Goal: Complete application form

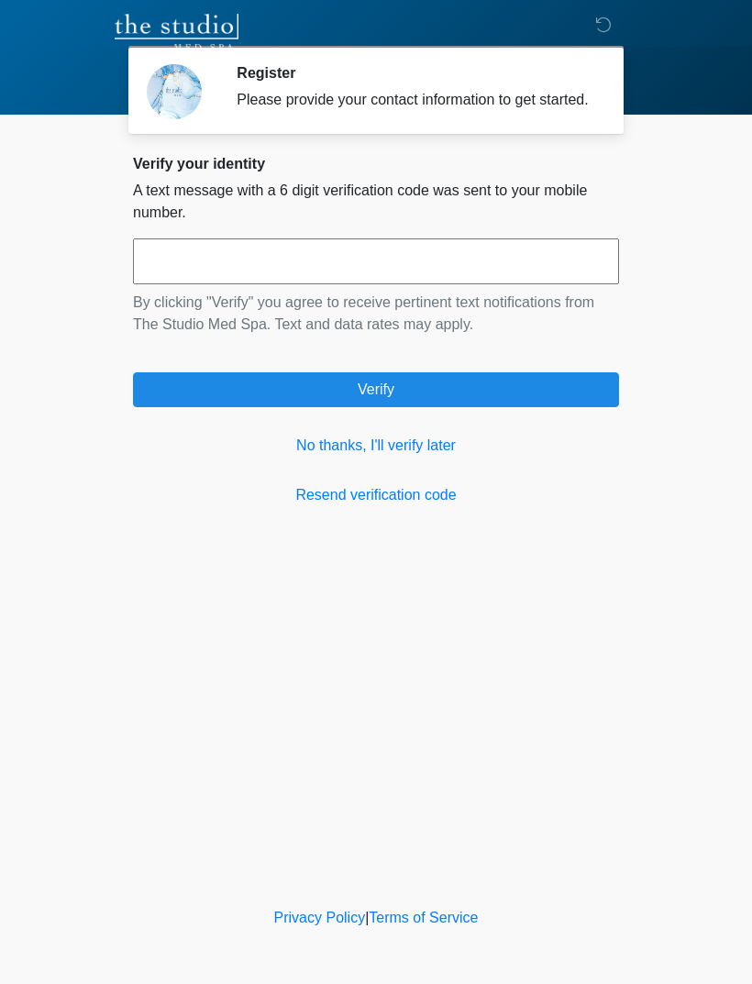
click at [332, 457] on link "No thanks, I'll verify later" at bounding box center [376, 446] width 486 height 22
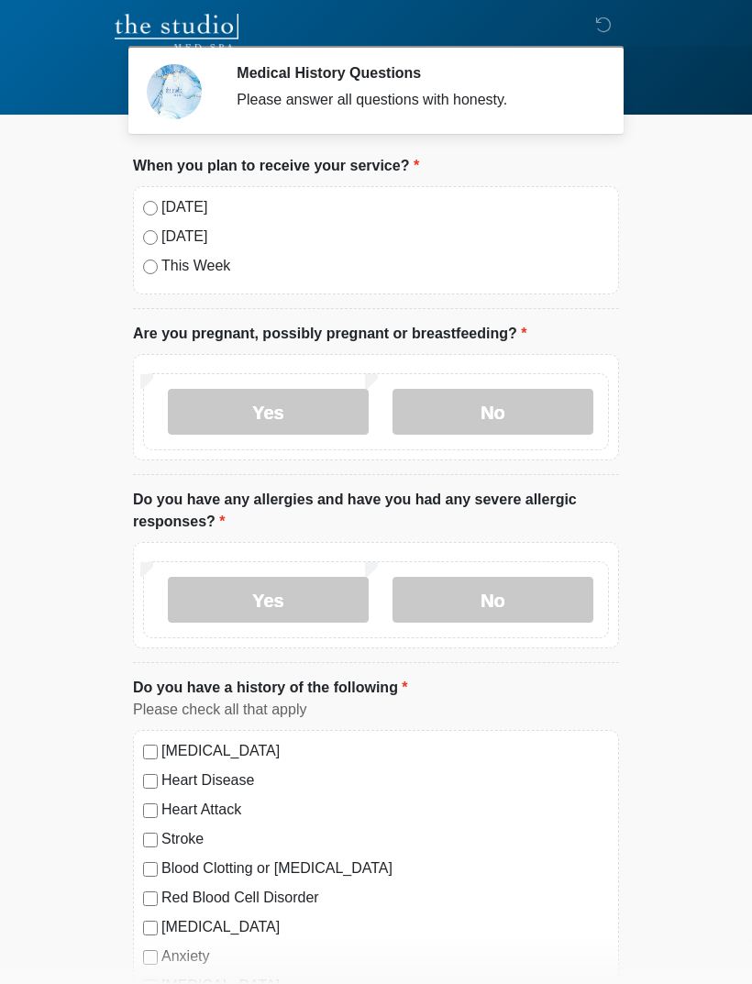
click at [164, 226] on label "[DATE]" at bounding box center [385, 237] width 448 height 22
click at [161, 206] on label "[DATE]" at bounding box center [385, 207] width 448 height 22
click at [445, 424] on label "No" at bounding box center [493, 412] width 201 height 46
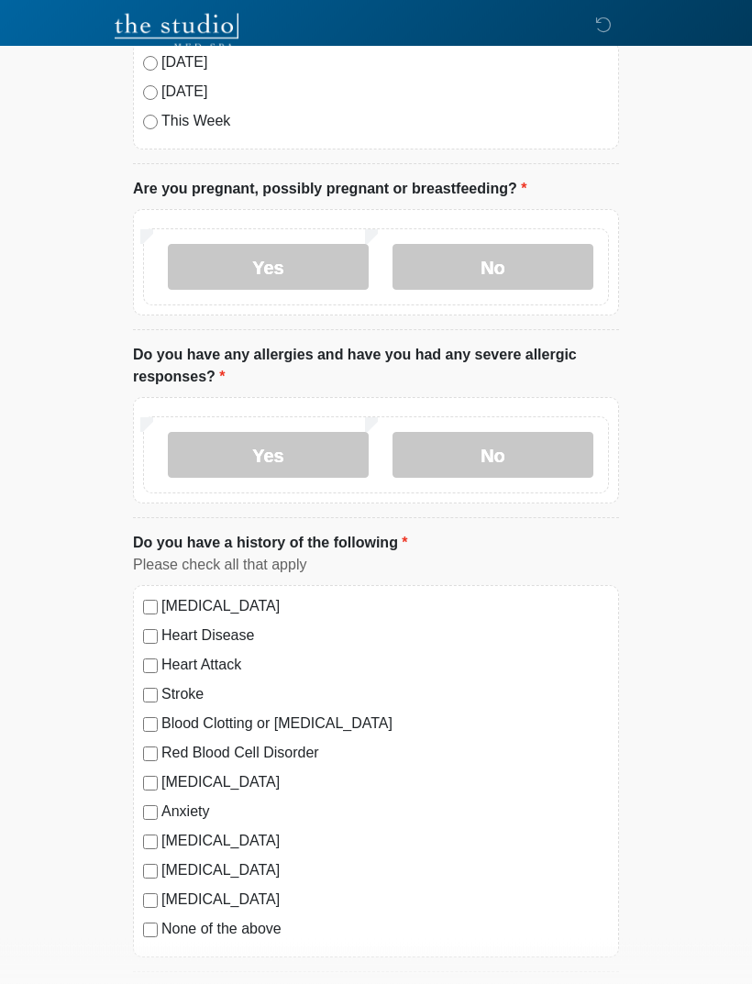
scroll to position [145, 0]
click at [310, 439] on label "Yes" at bounding box center [268, 455] width 201 height 46
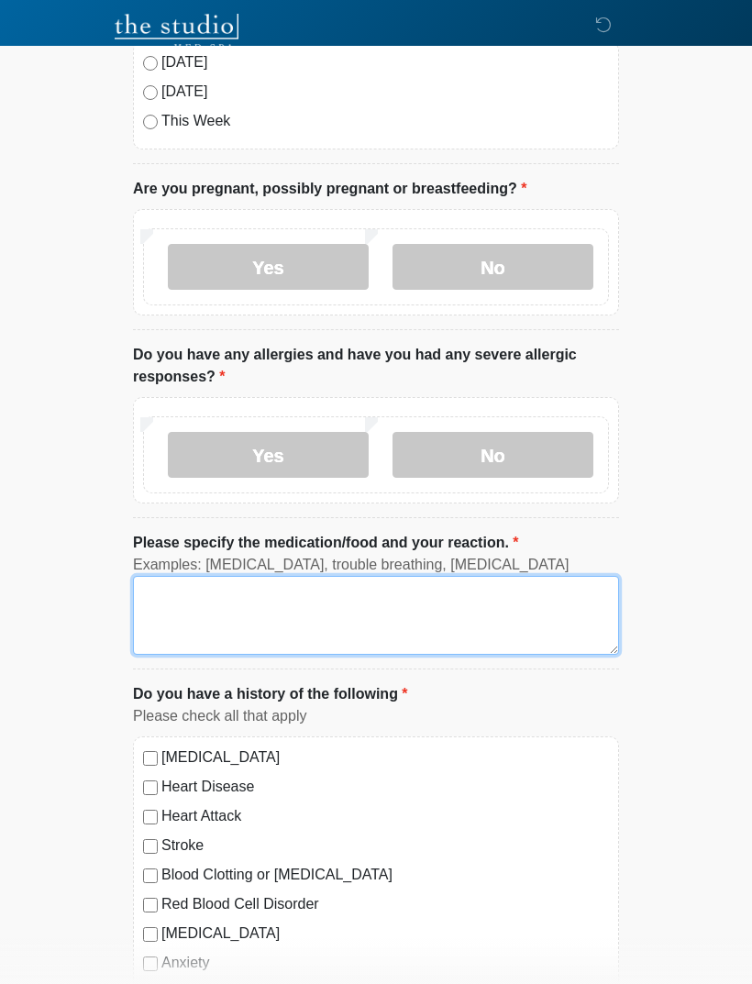
click at [196, 594] on textarea "Please specify the medication/food and your reaction." at bounding box center [376, 615] width 486 height 79
click at [208, 590] on textarea "**********" at bounding box center [376, 615] width 486 height 79
click at [283, 634] on textarea "**********" at bounding box center [376, 615] width 486 height 79
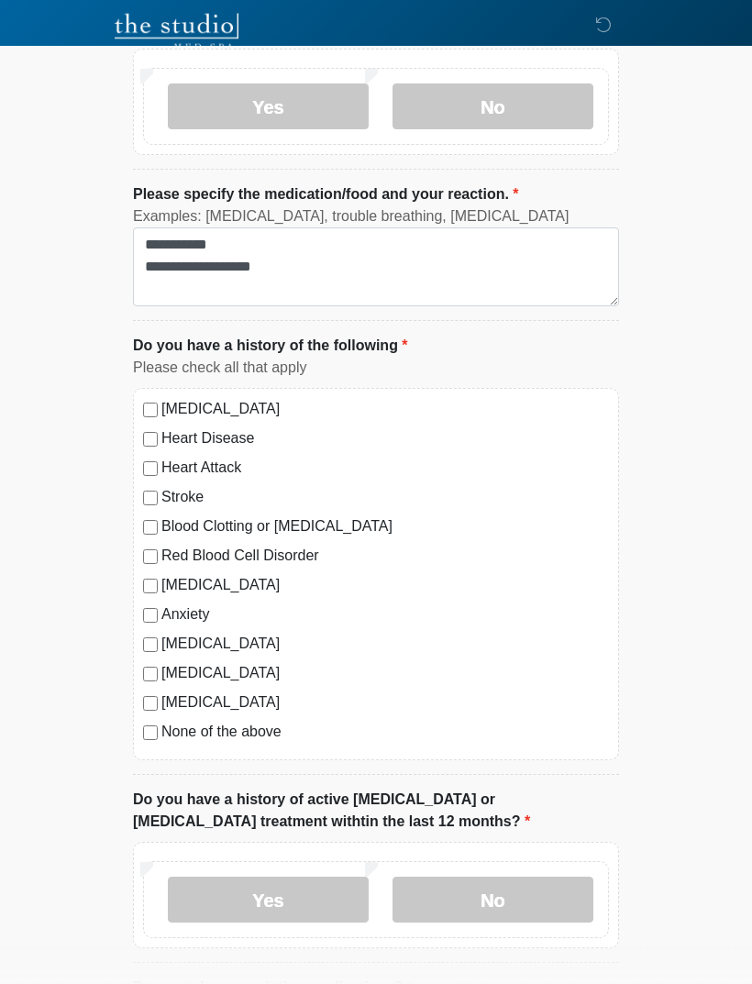
scroll to position [495, 0]
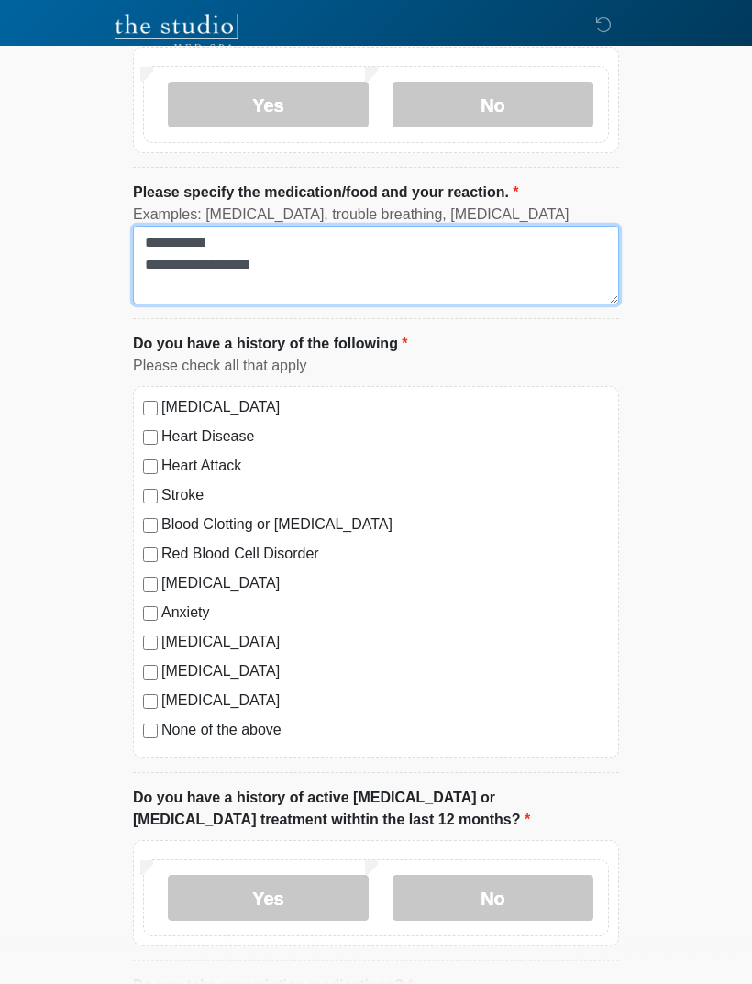
type textarea "**********"
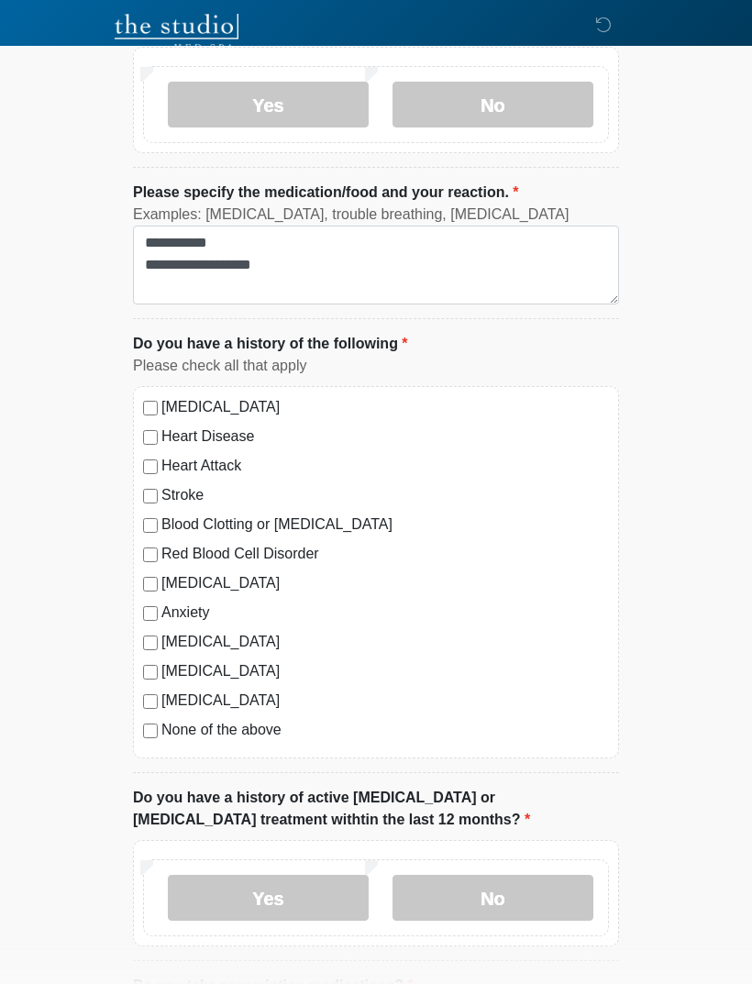
click at [264, 719] on label "None of the above" at bounding box center [385, 730] width 448 height 22
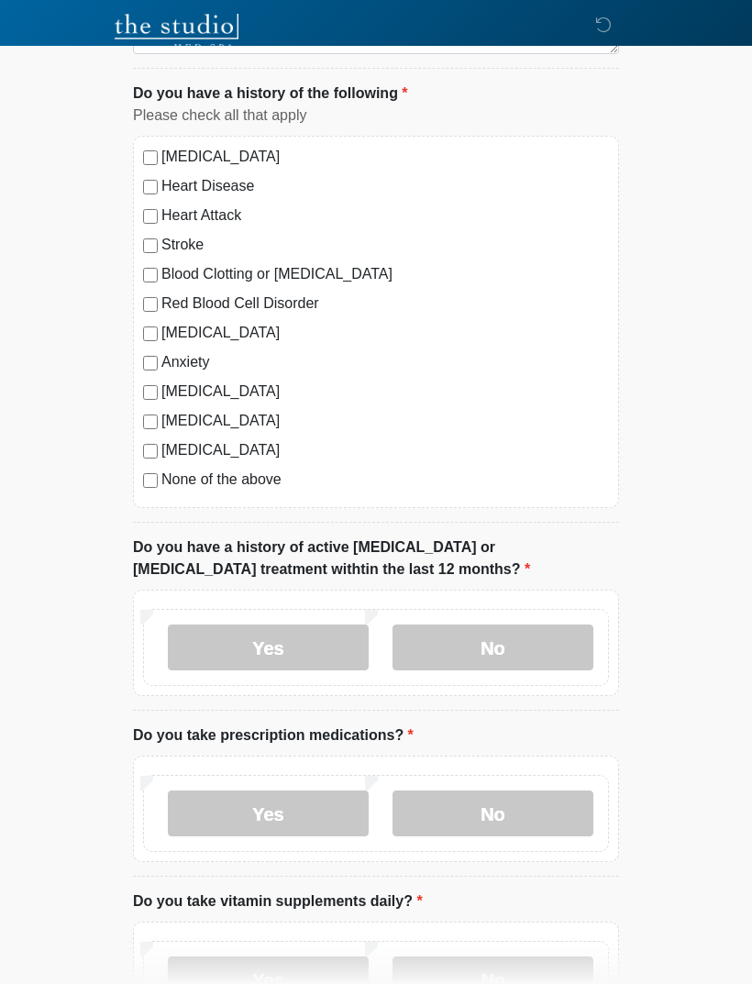
scroll to position [750, 0]
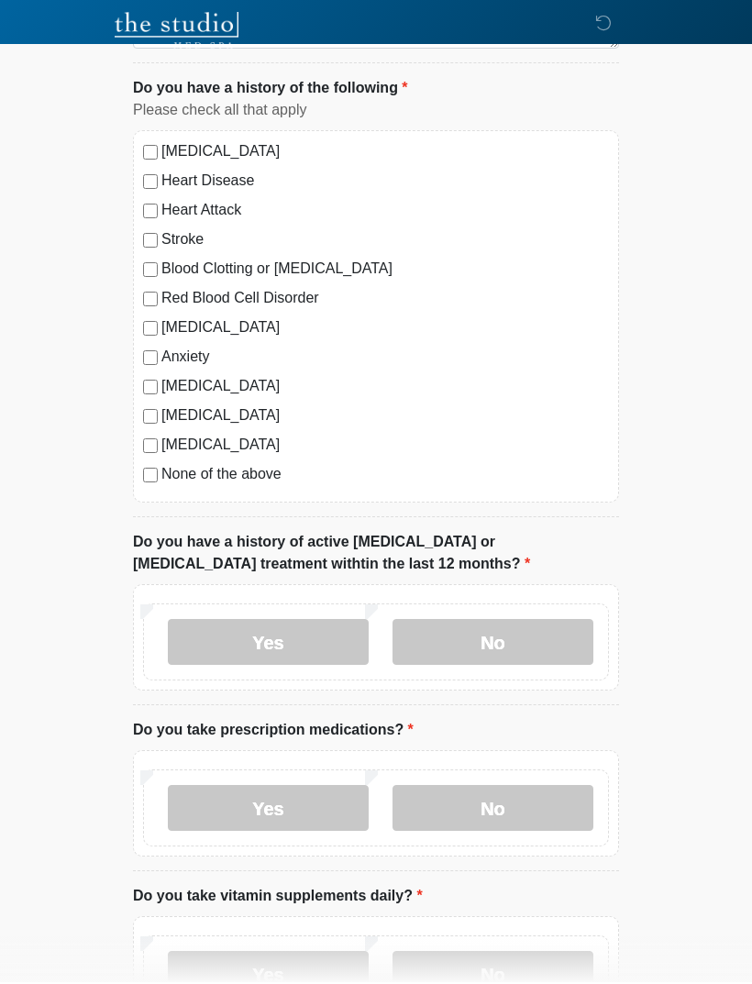
click at [532, 654] on label "No" at bounding box center [493, 644] width 201 height 46
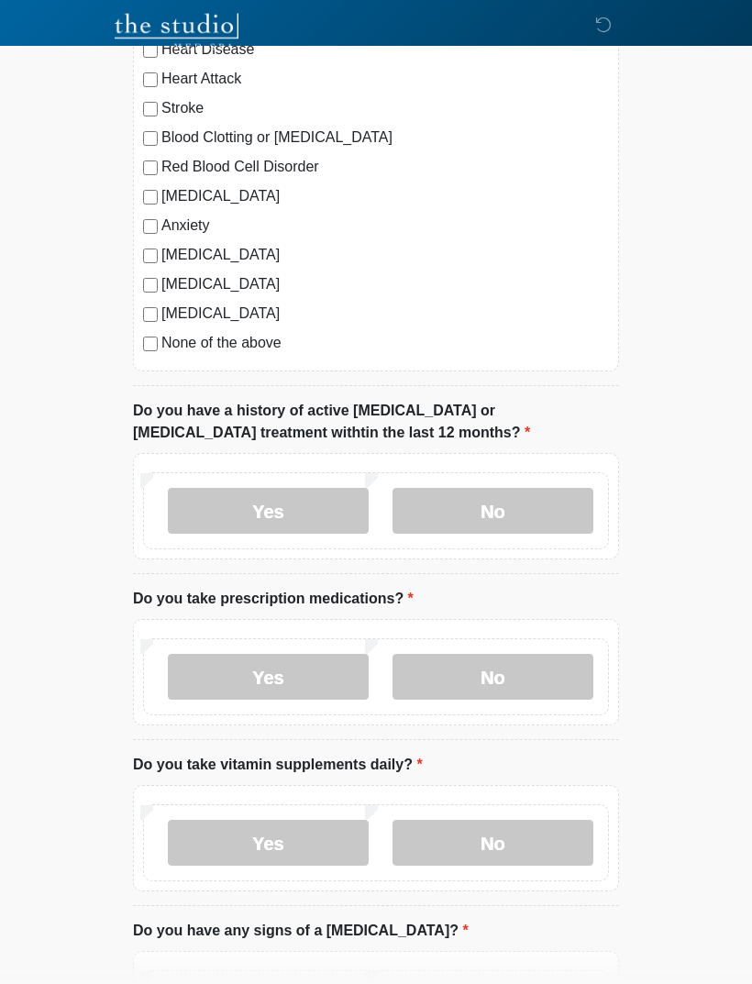
scroll to position [884, 0]
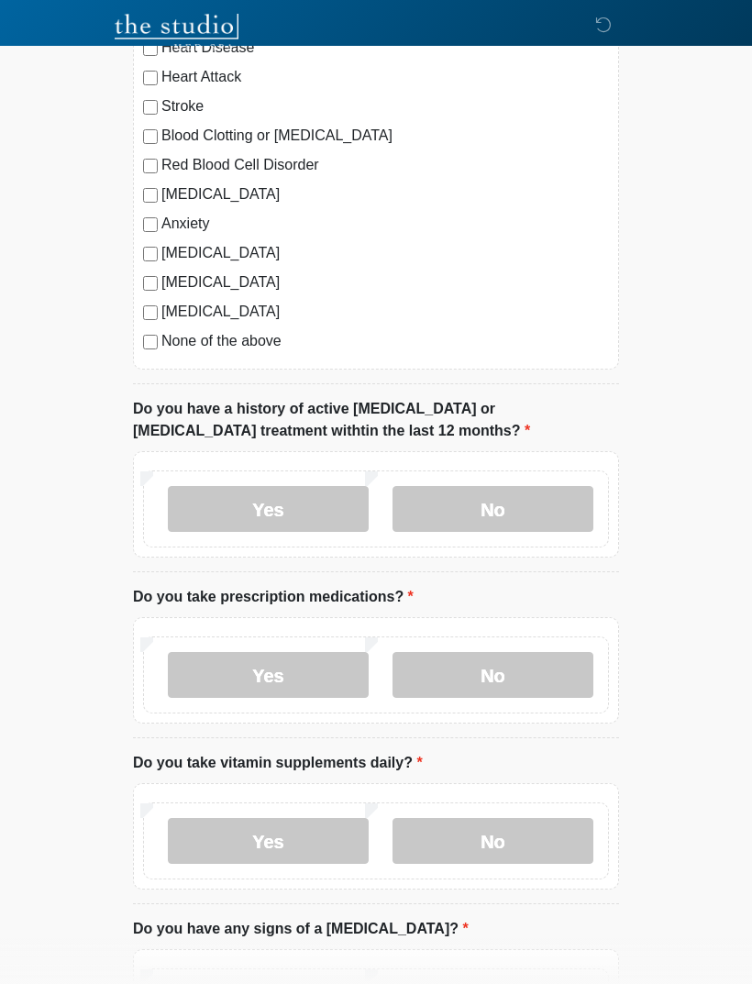
click at [303, 693] on label "Yes" at bounding box center [268, 675] width 201 height 46
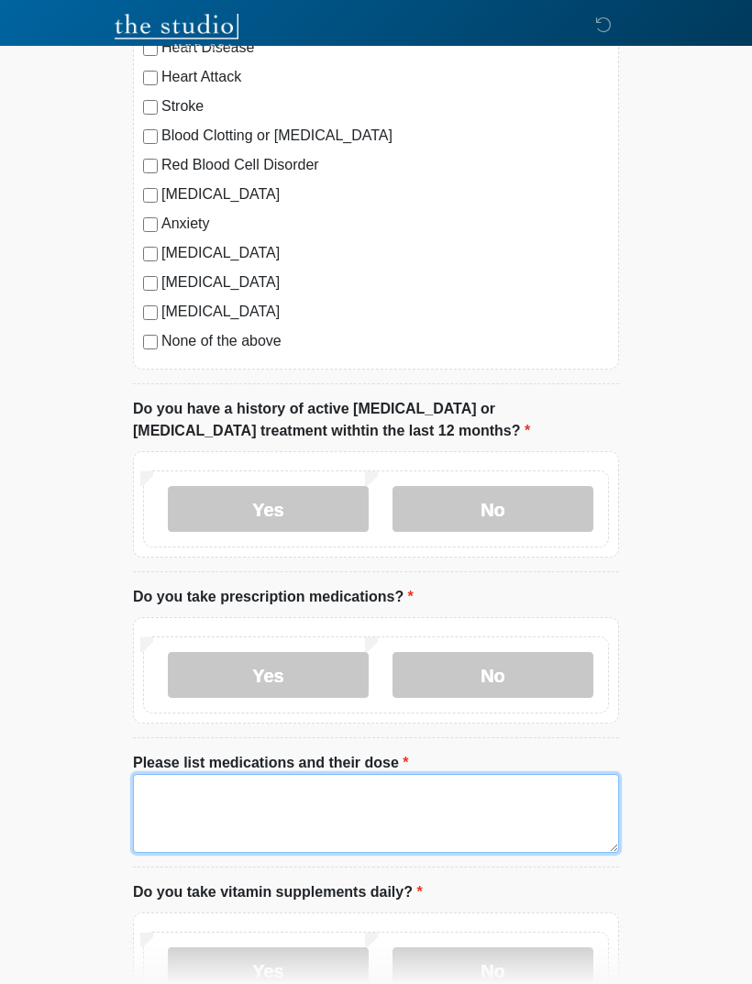
click at [176, 801] on textarea "Please list medications and their dose" at bounding box center [376, 813] width 486 height 79
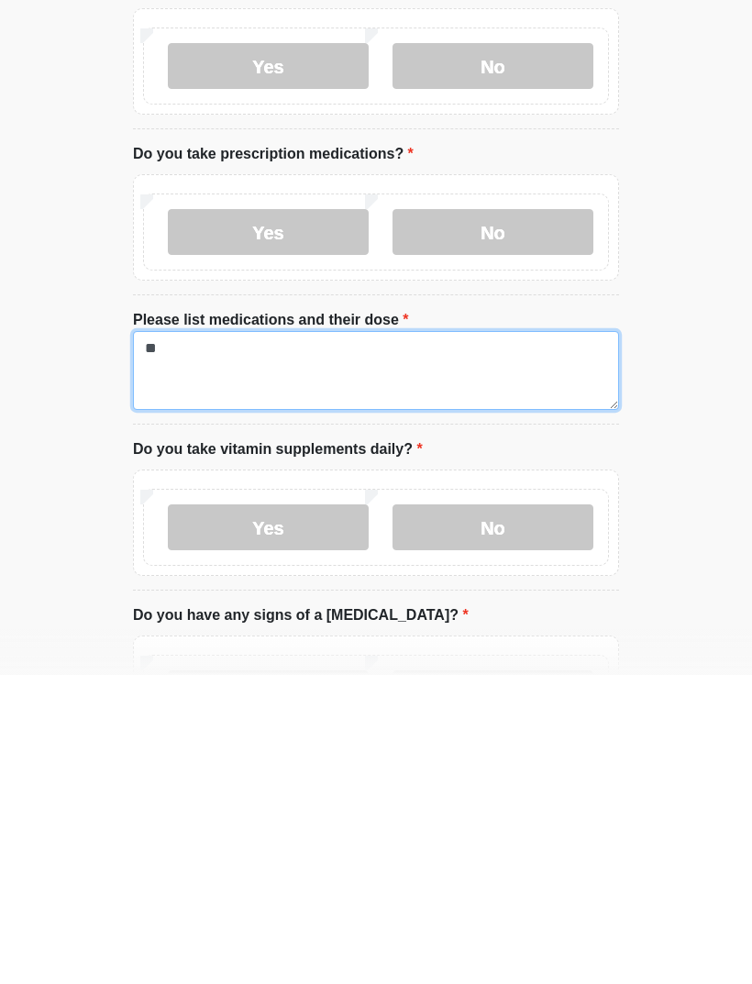
type textarea "*"
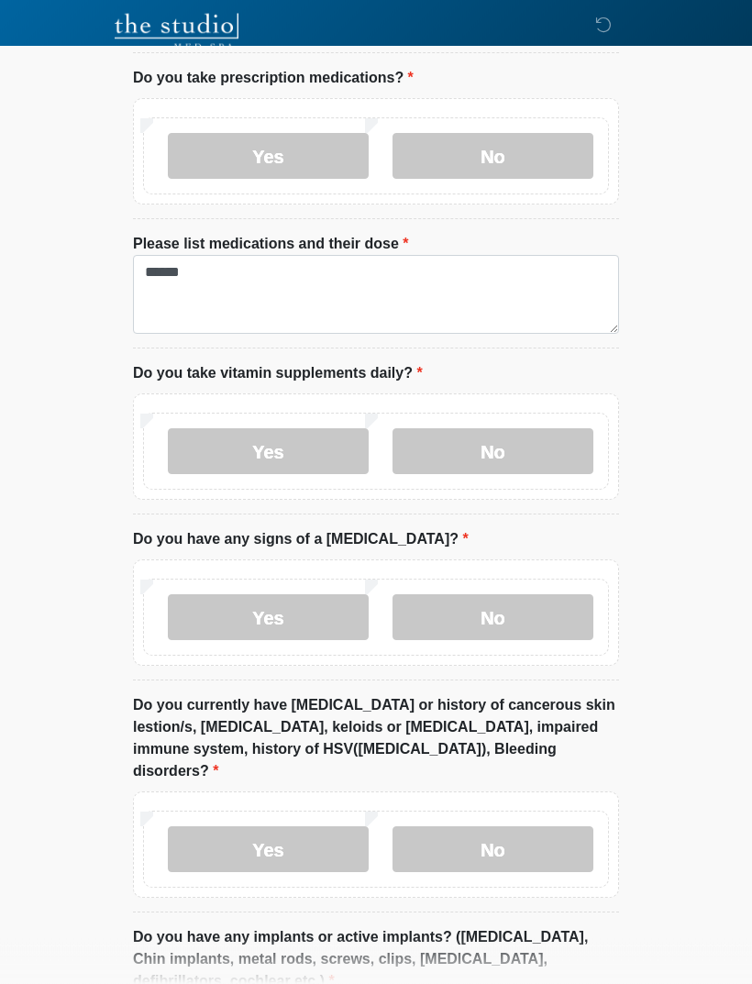
scroll to position [1412, 0]
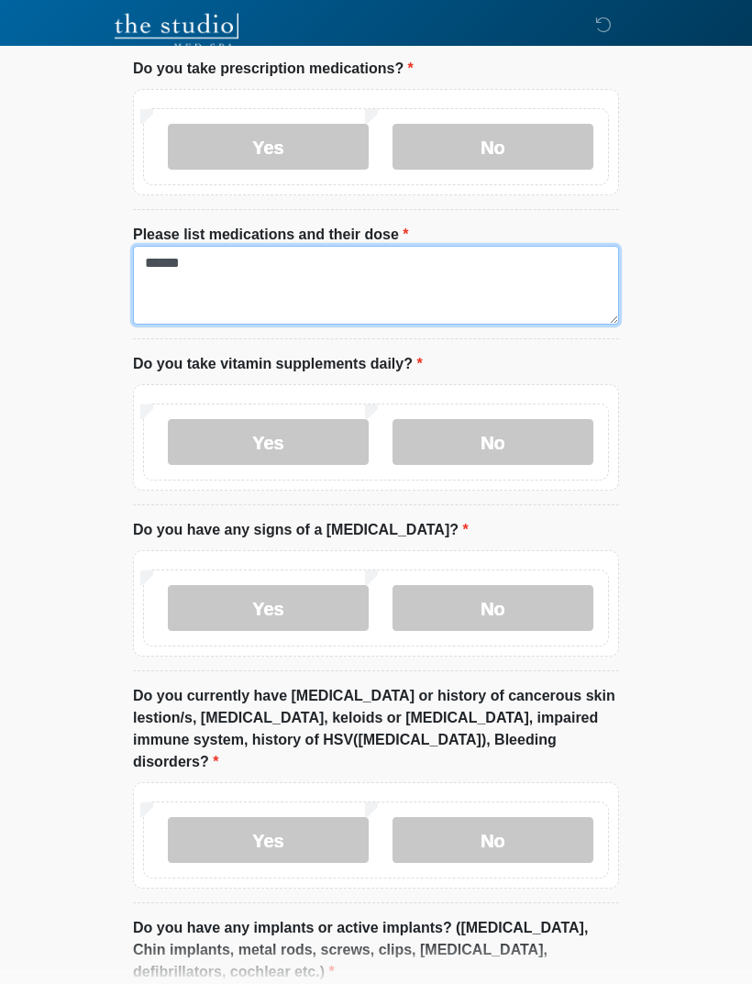
click at [529, 301] on textarea "******" at bounding box center [376, 286] width 486 height 79
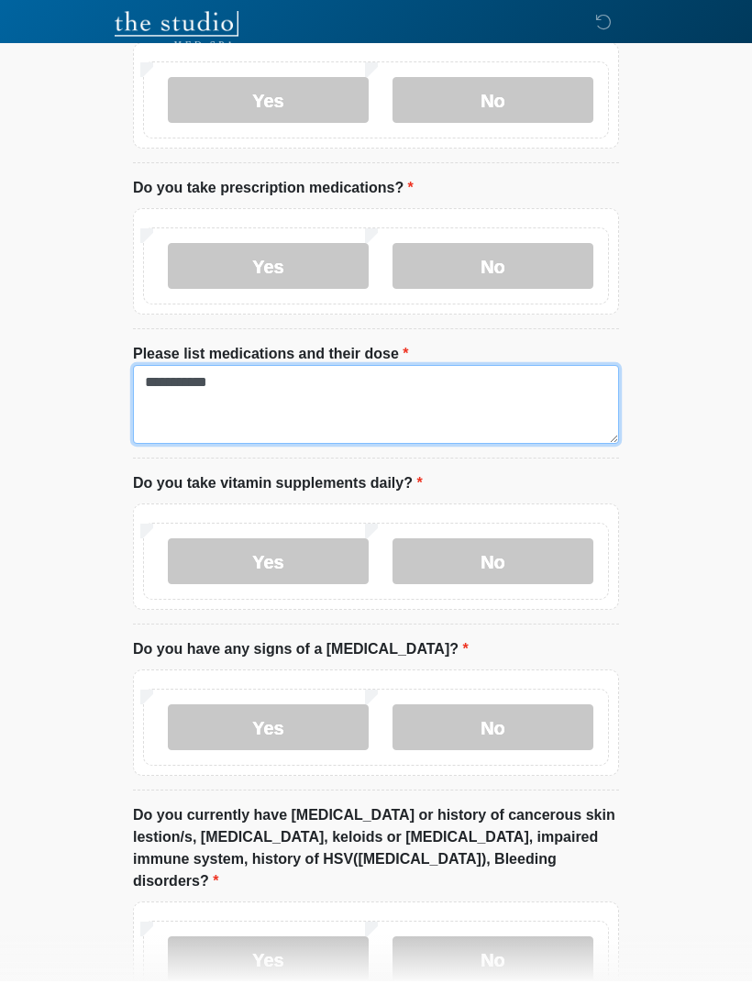
scroll to position [1294, 0]
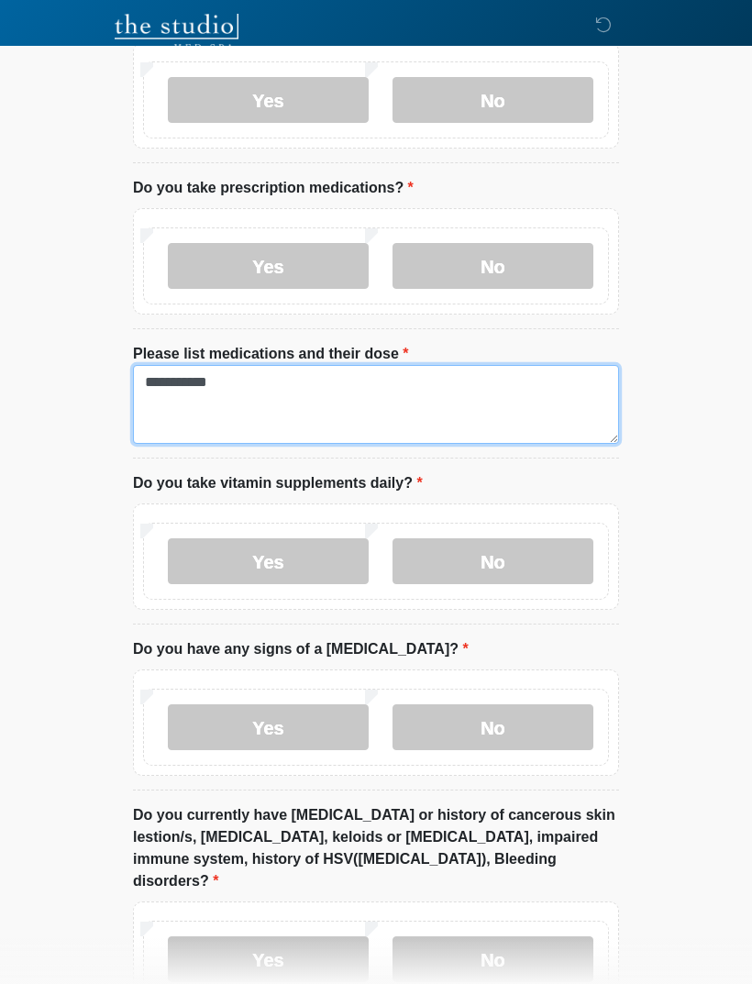
type textarea "**********"
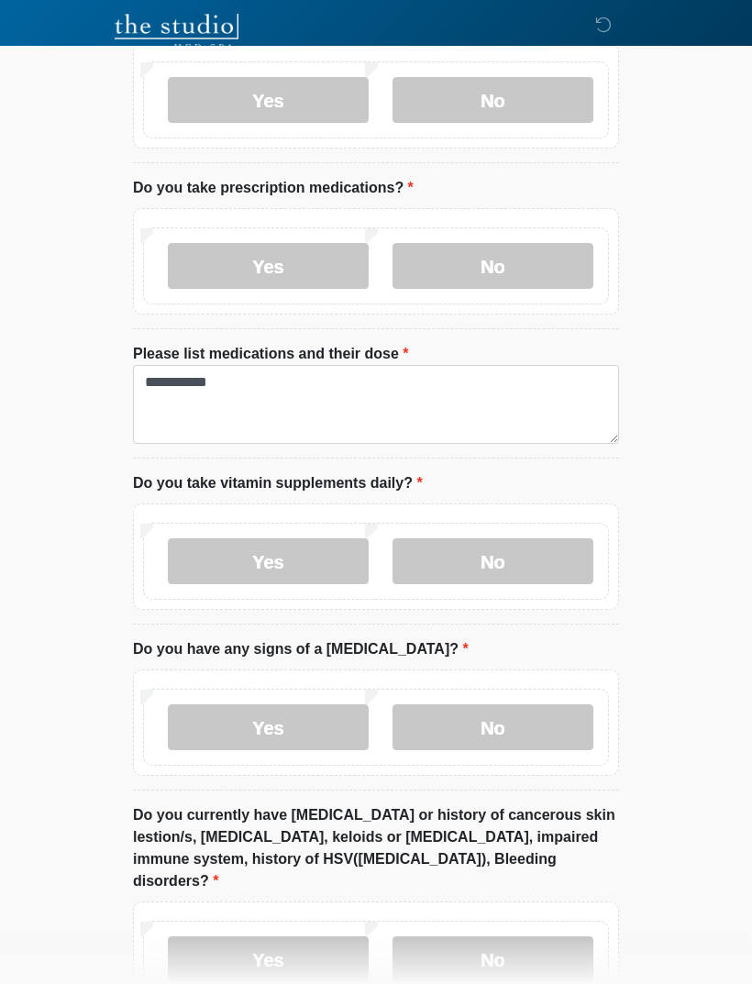
click at [329, 578] on label "Yes" at bounding box center [268, 562] width 201 height 46
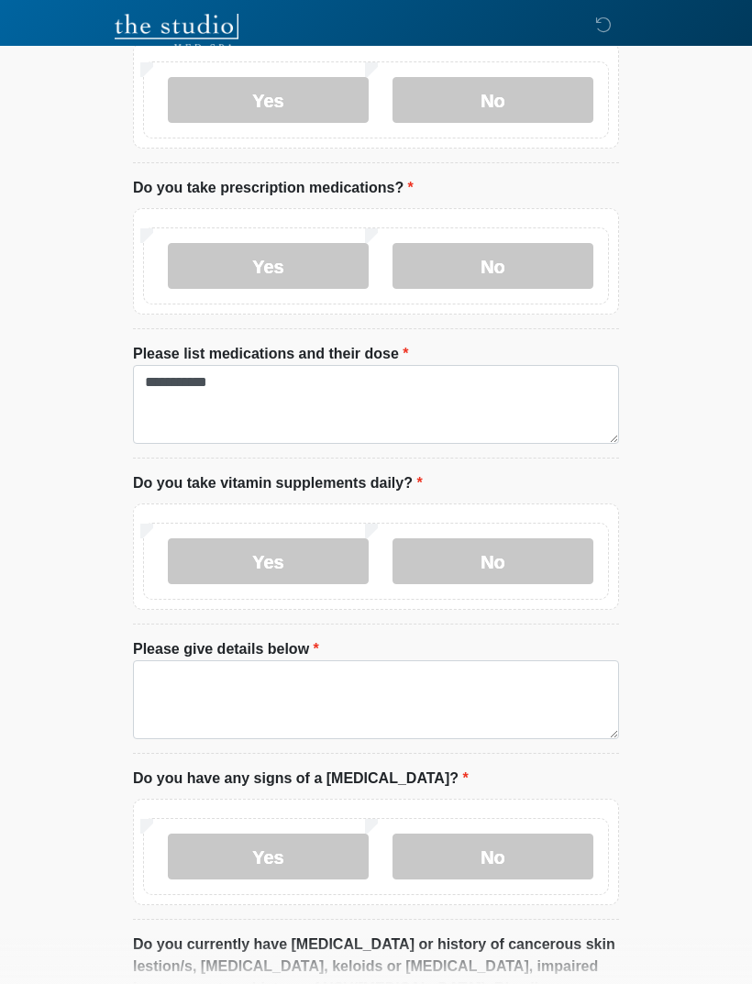
click at [169, 650] on label "Please give details below" at bounding box center [226, 650] width 186 height 22
click at [169, 661] on textarea "Please give details below" at bounding box center [376, 700] width 486 height 79
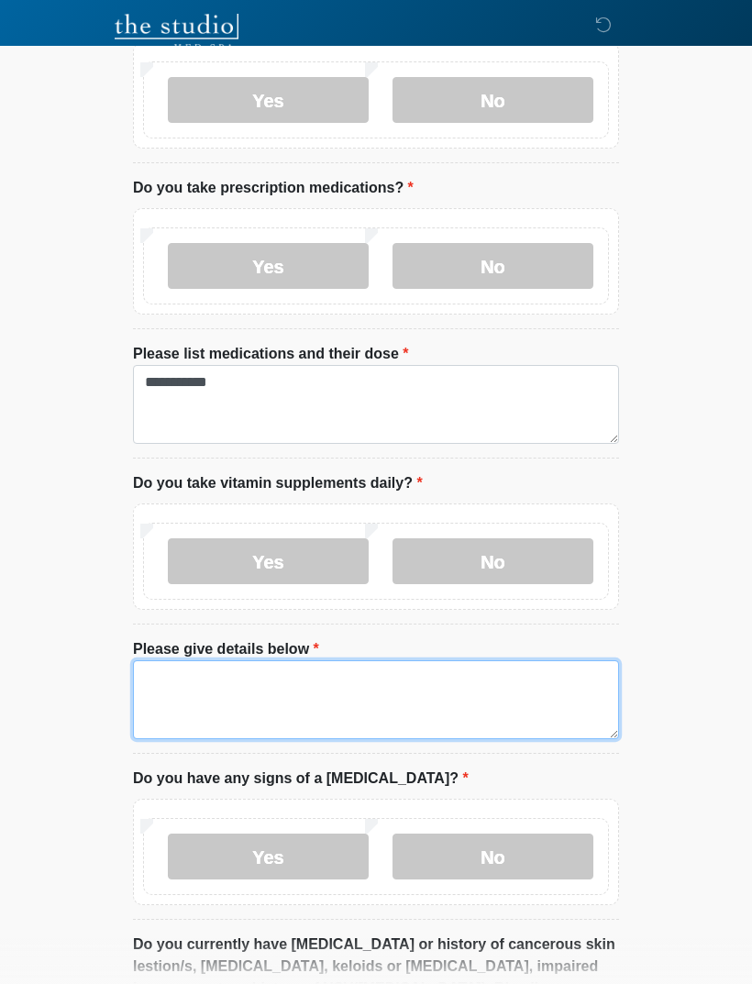
click at [182, 692] on textarea "Please give details below" at bounding box center [376, 700] width 486 height 79
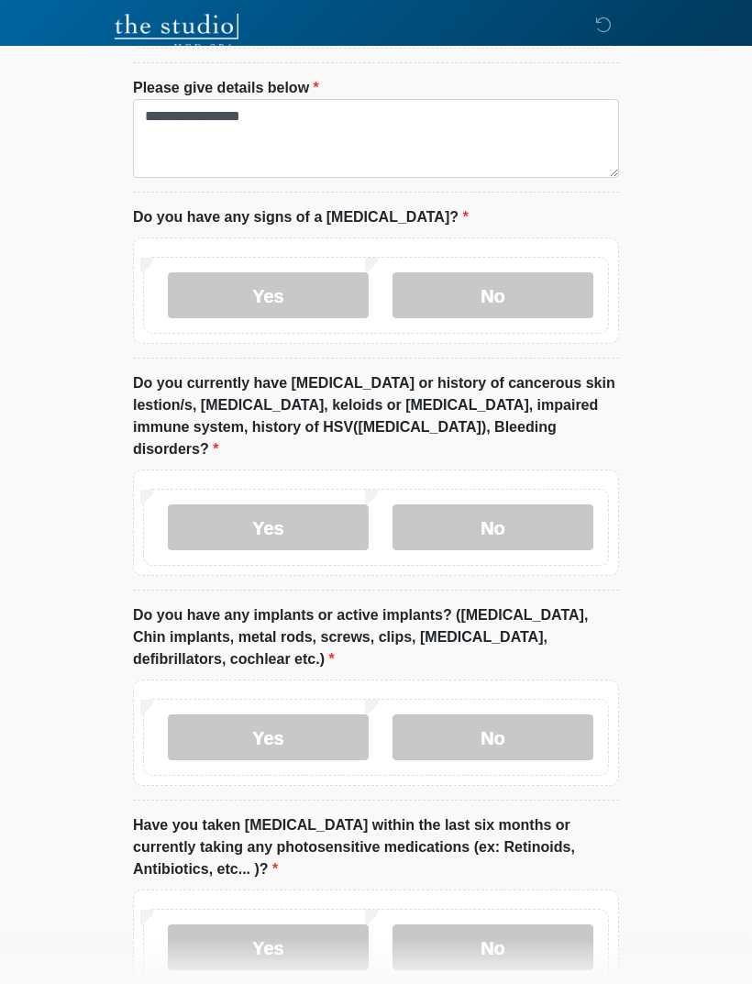
scroll to position [1860, 0]
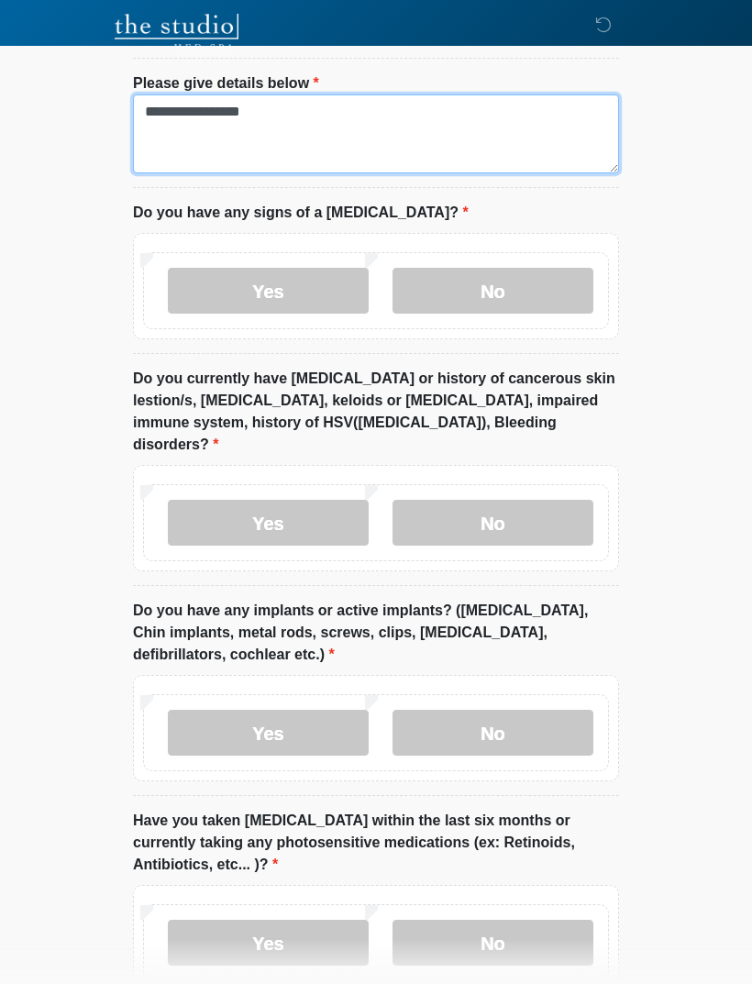
type textarea "**********"
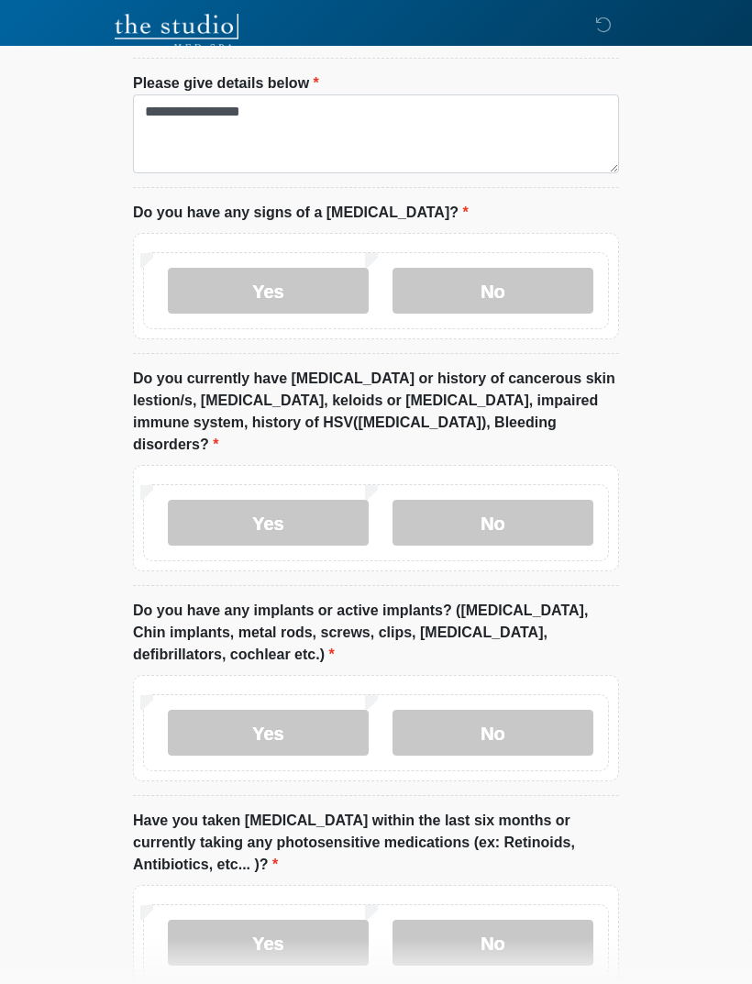
click at [517, 294] on label "No" at bounding box center [493, 291] width 201 height 46
click at [322, 500] on label "Yes" at bounding box center [268, 523] width 201 height 46
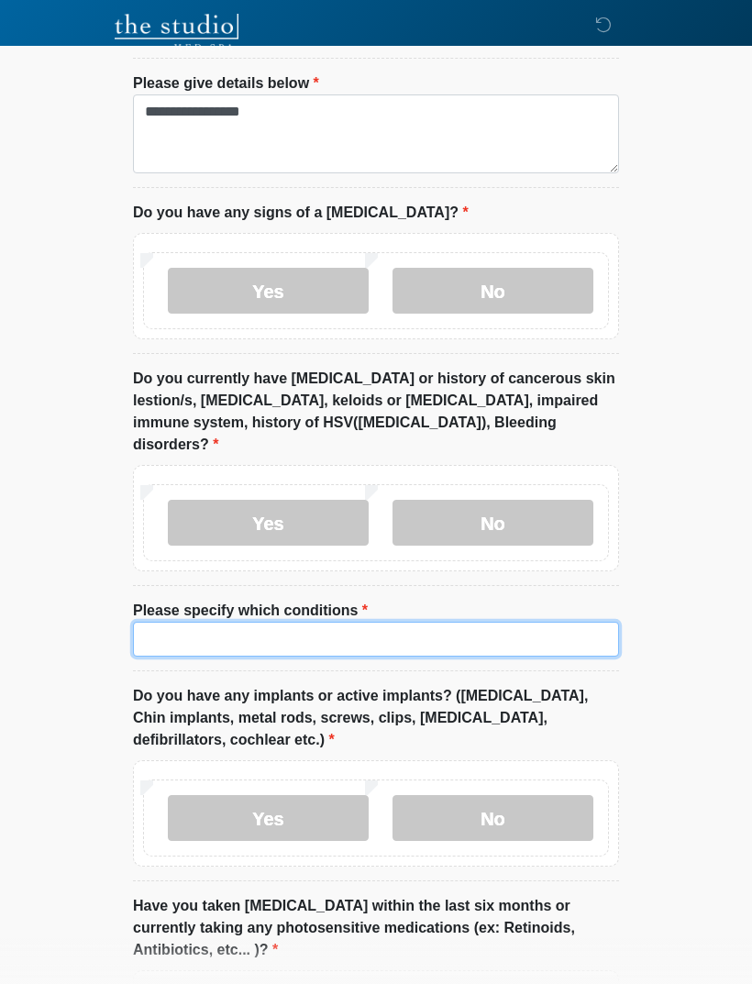
click at [354, 622] on input "Please specify which conditions" at bounding box center [376, 639] width 486 height 35
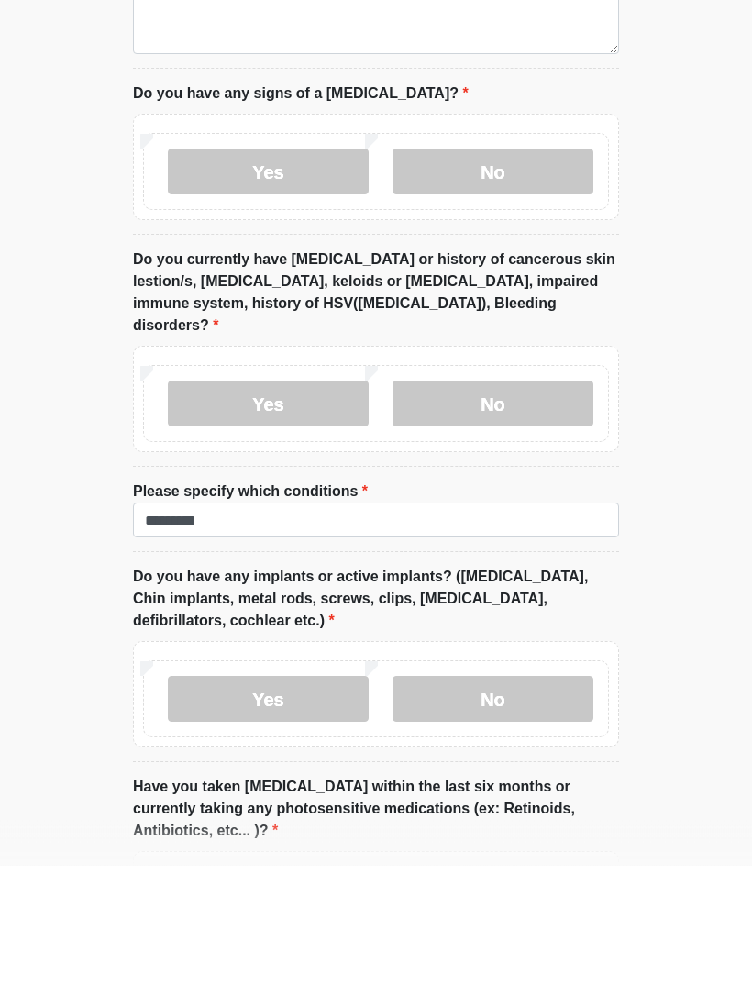
scroll to position [1979, 0]
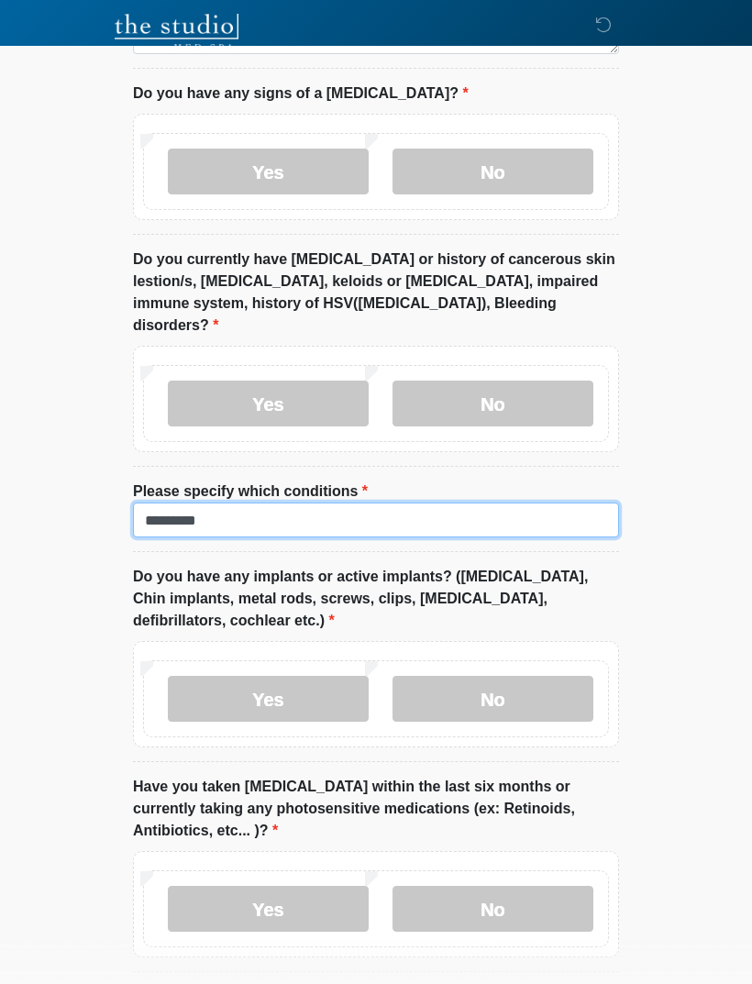
type input "*********"
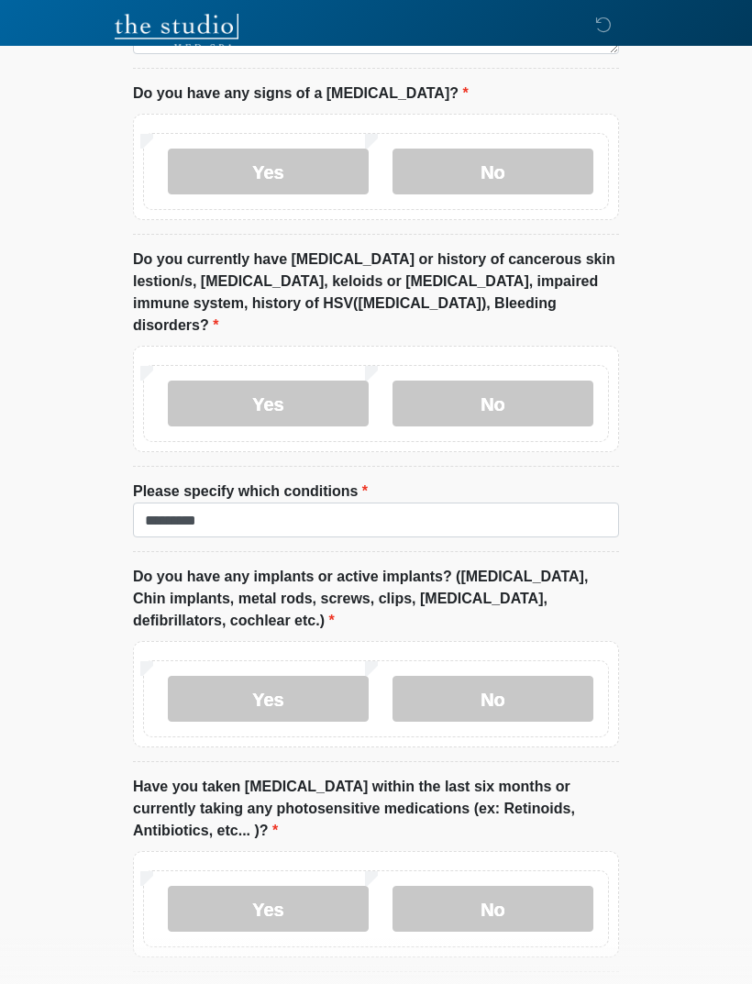
click at [519, 661] on div "Yes No" at bounding box center [376, 699] width 466 height 77
click at [516, 689] on label "No" at bounding box center [493, 699] width 201 height 46
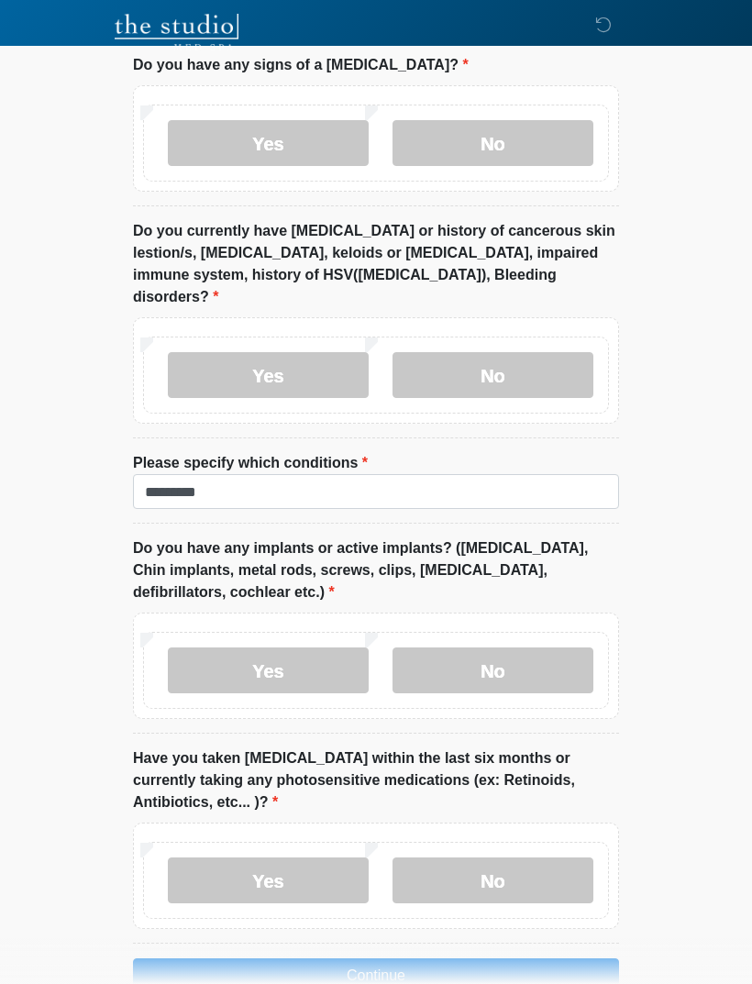
scroll to position [2029, 0]
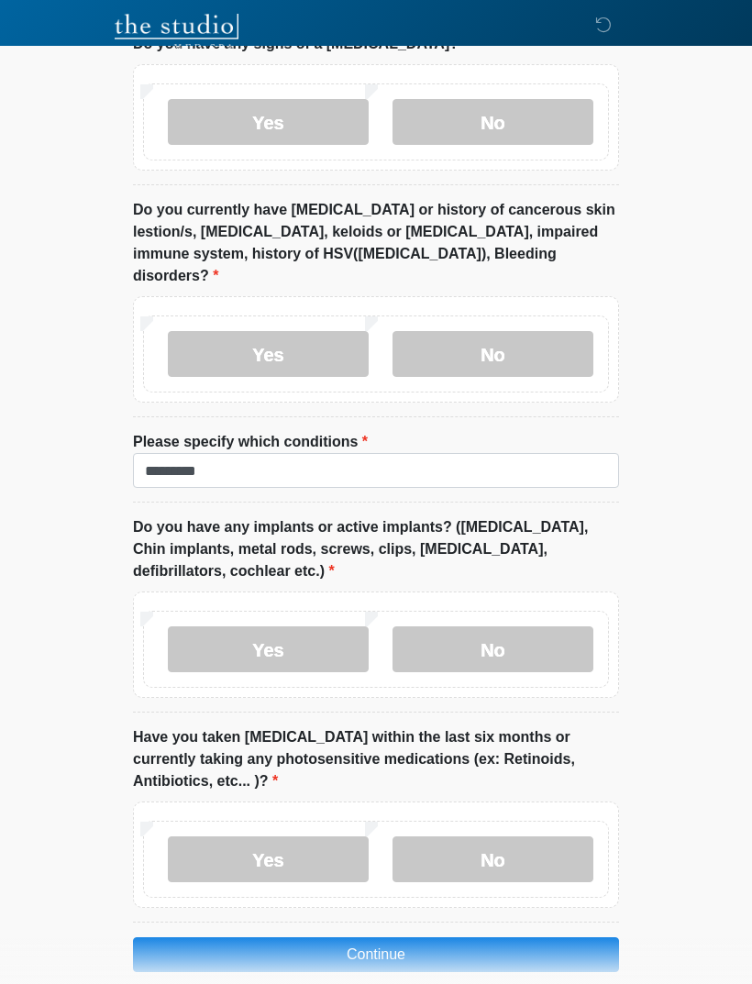
click at [381, 938] on button "Continue" at bounding box center [376, 955] width 486 height 35
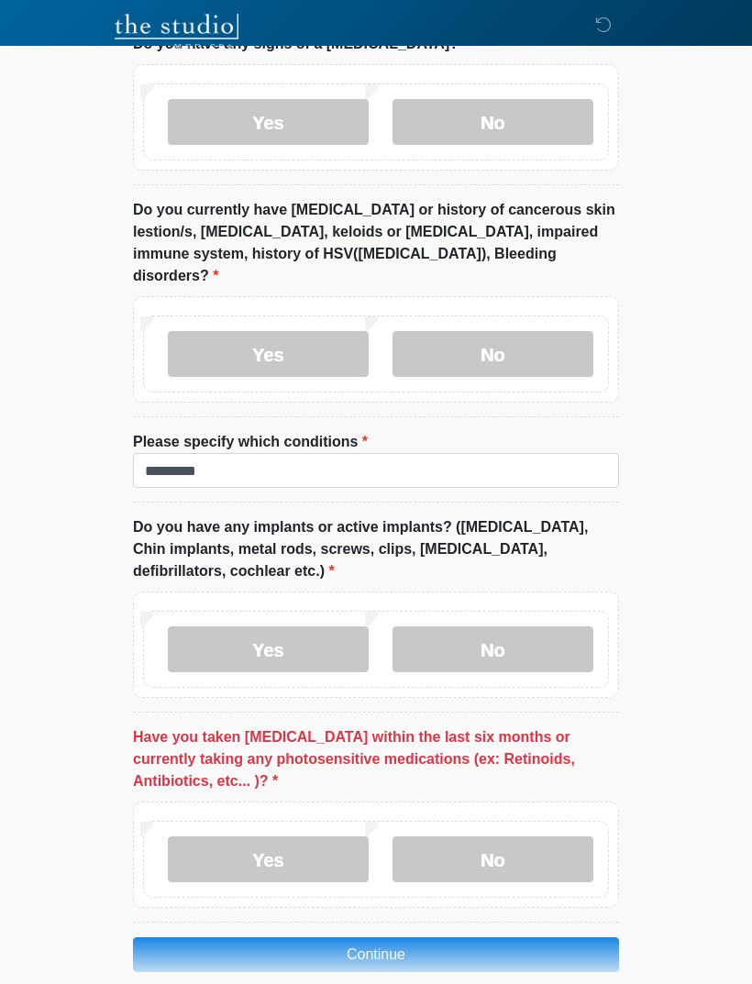
click at [449, 837] on label "No" at bounding box center [493, 860] width 201 height 46
click at [440, 938] on button "Continue" at bounding box center [376, 955] width 486 height 35
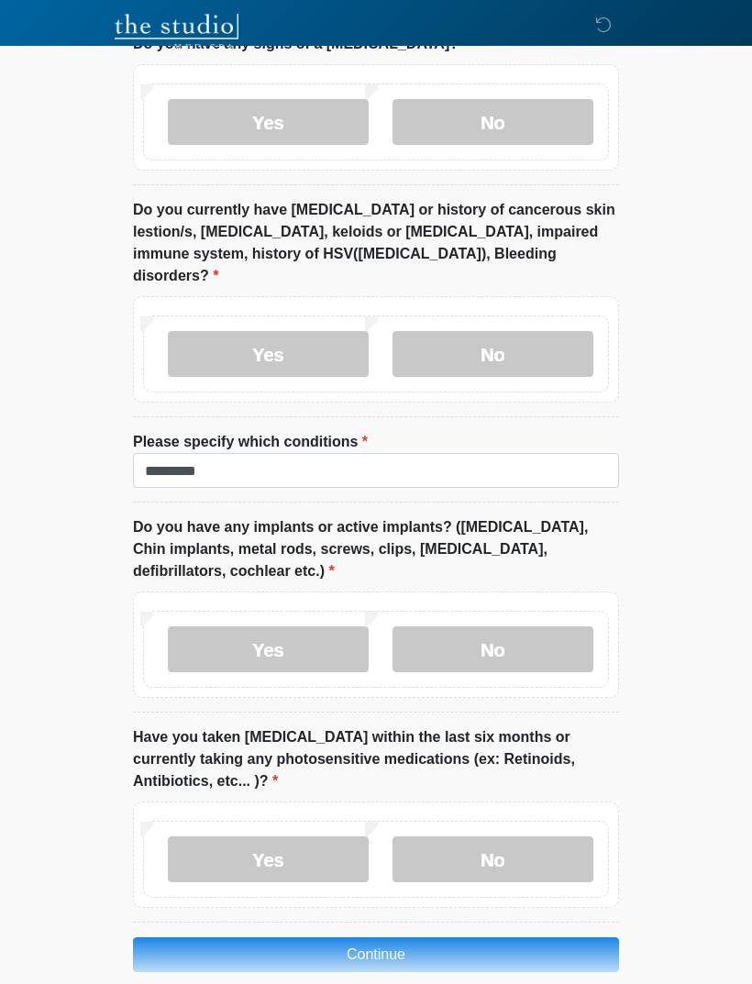
click at [361, 938] on button "Continue" at bounding box center [376, 955] width 486 height 35
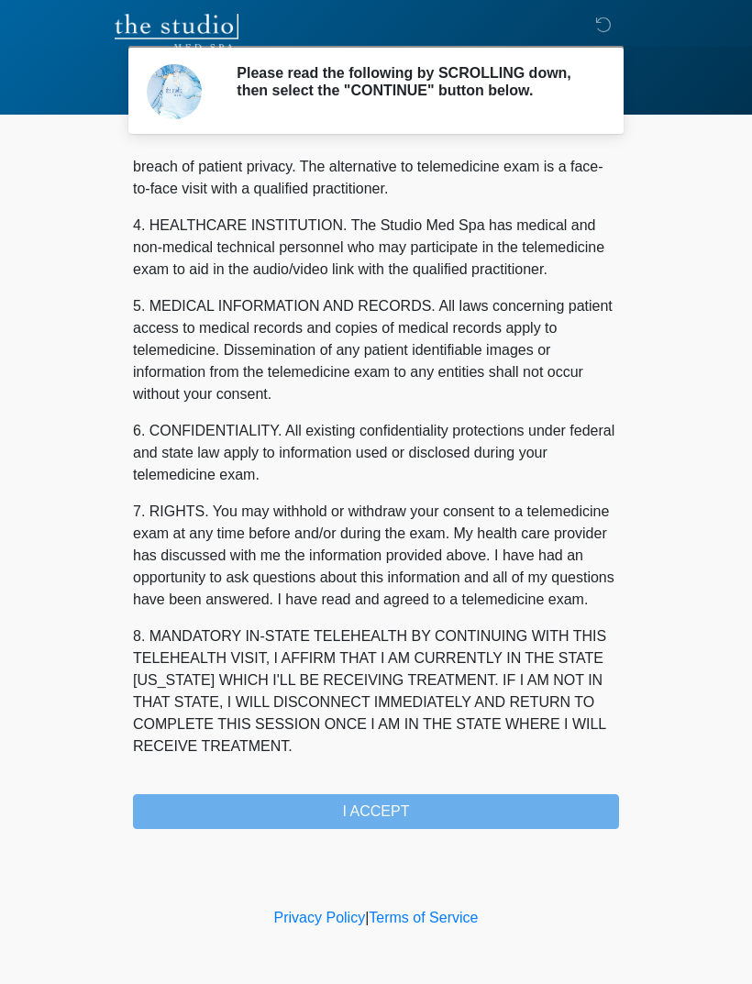
scroll to position [469, 0]
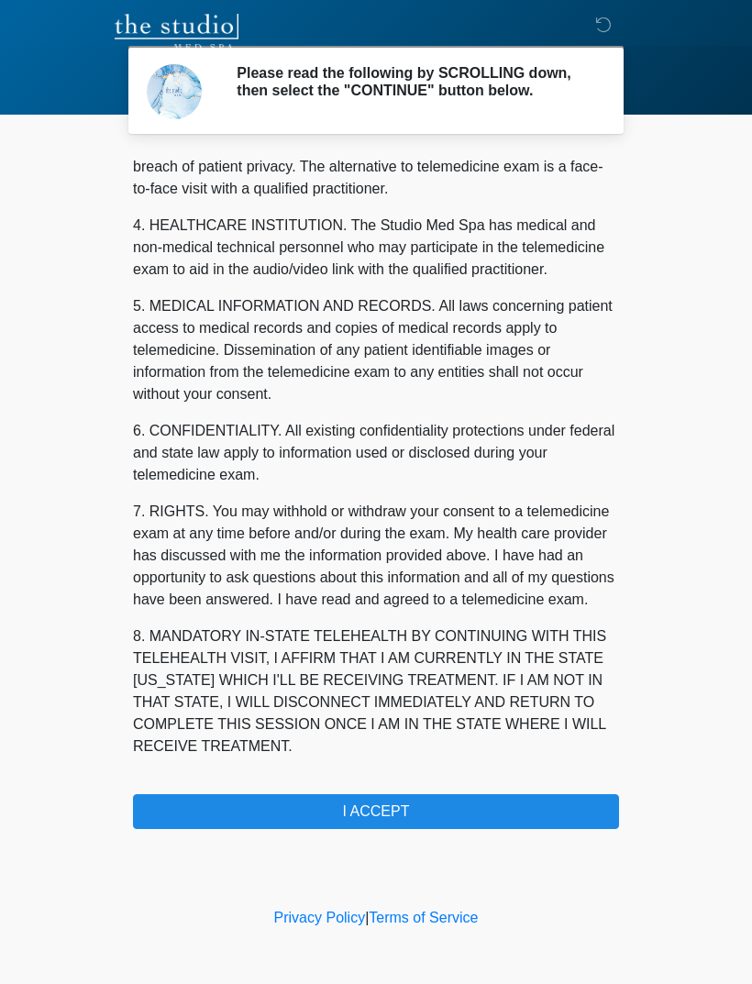
click at [511, 815] on button "I ACCEPT" at bounding box center [376, 812] width 486 height 35
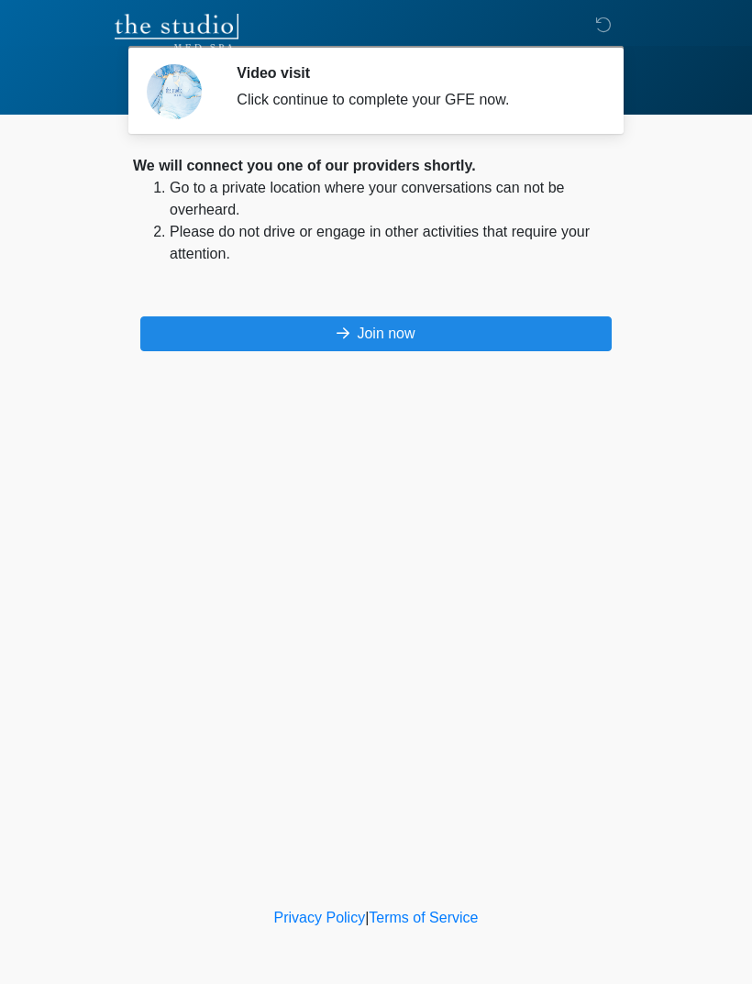
click at [491, 333] on button "Join now" at bounding box center [376, 334] width 472 height 35
click at [459, 335] on button "Join now" at bounding box center [376, 334] width 472 height 35
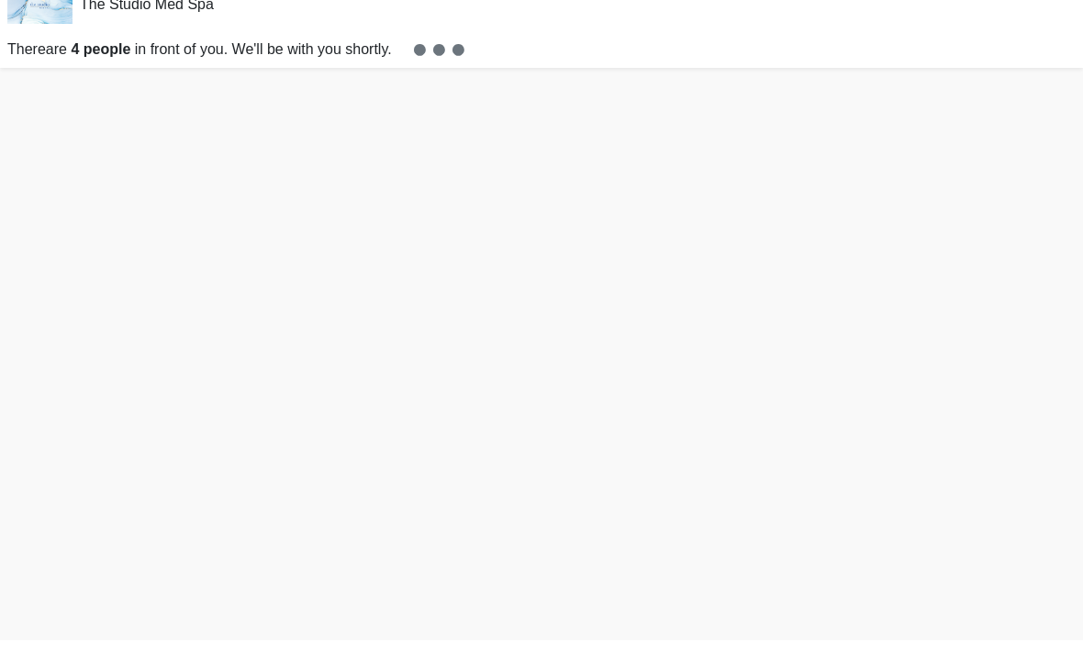
scroll to position [6, 0]
